Goal: Use online tool/utility: Utilize a website feature to perform a specific function

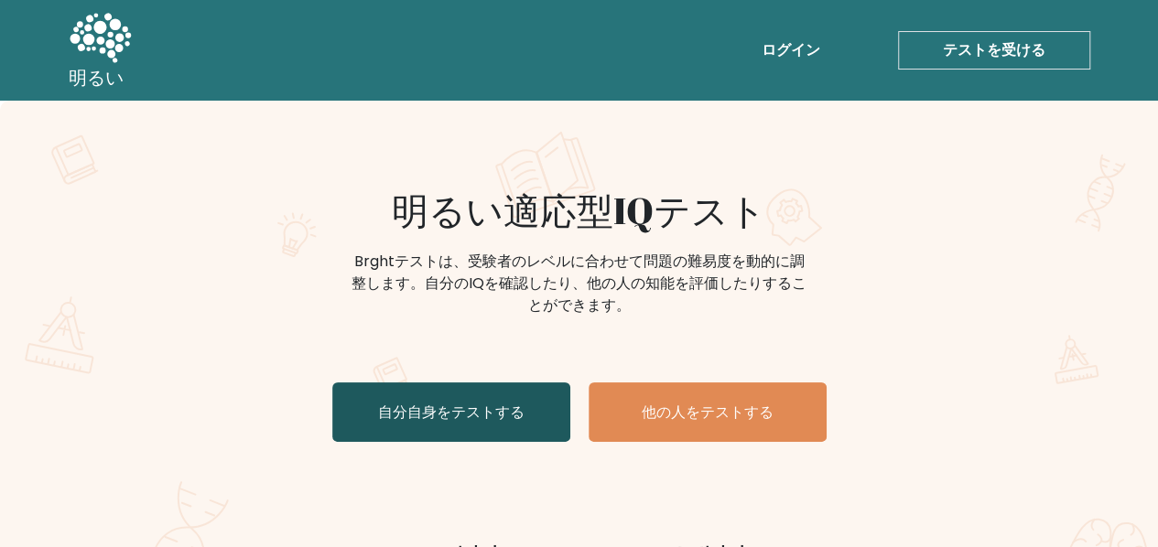
click at [443, 407] on font "自分自身をテストする" at bounding box center [451, 412] width 146 height 21
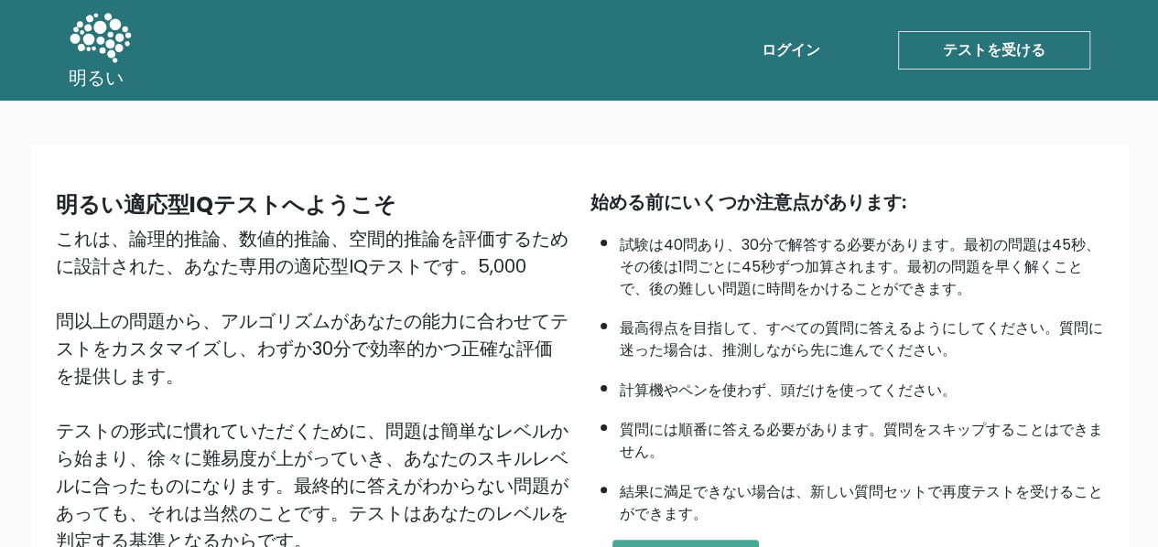
click at [1030, 54] on font "テストを受ける" at bounding box center [994, 49] width 102 height 21
